Goal: Information Seeking & Learning: Learn about a topic

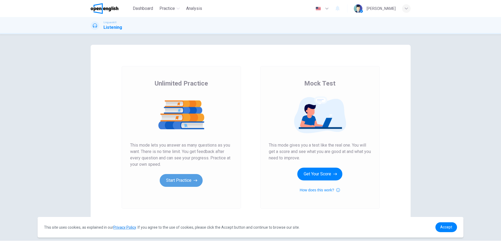
click at [187, 183] on button "Start Practice" at bounding box center [181, 180] width 43 height 13
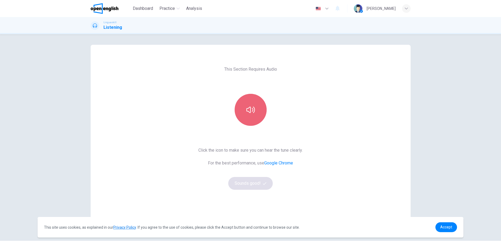
click at [248, 110] on icon "button" at bounding box center [250, 110] width 9 height 9
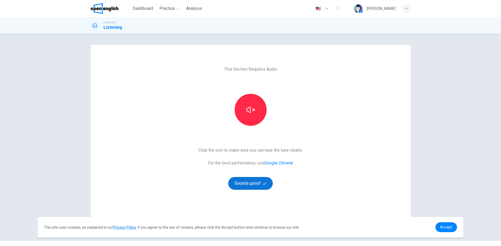
click at [252, 183] on button "Sounds good!" at bounding box center [250, 183] width 45 height 13
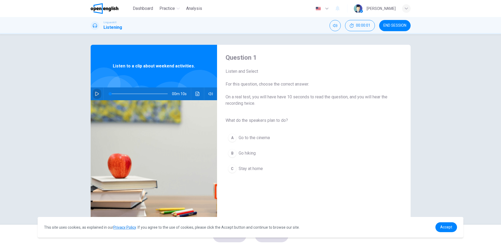
click at [96, 96] on button "button" at bounding box center [97, 93] width 9 height 13
type input "*"
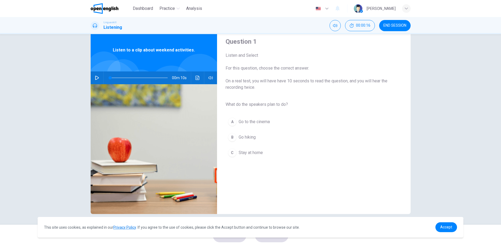
click at [247, 138] on span "Go hiking" at bounding box center [247, 137] width 17 height 6
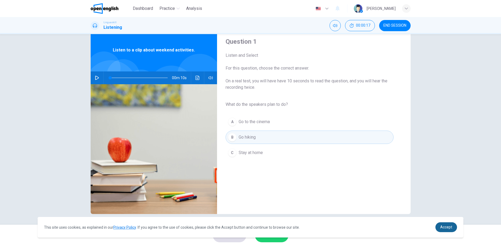
click at [447, 228] on span "Accept" at bounding box center [446, 227] width 12 height 4
click at [448, 229] on span "Accept" at bounding box center [446, 227] width 12 height 4
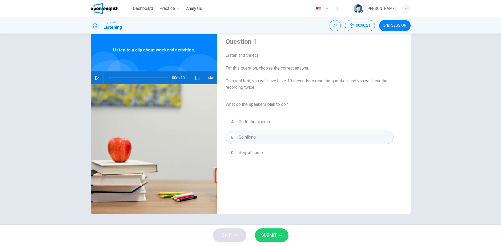
click at [275, 236] on span "SUBMIT" at bounding box center [268, 235] width 15 height 7
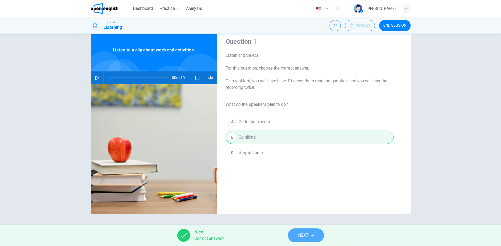
click at [311, 237] on button "NEXT" at bounding box center [306, 235] width 36 height 14
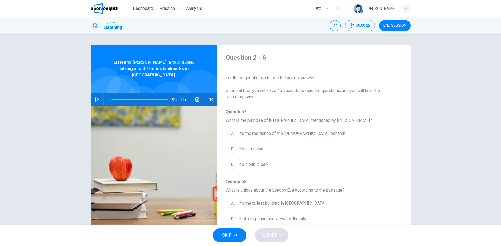
click at [95, 97] on icon "button" at bounding box center [97, 99] width 4 height 4
type input "**"
